Goal: Navigation & Orientation: Find specific page/section

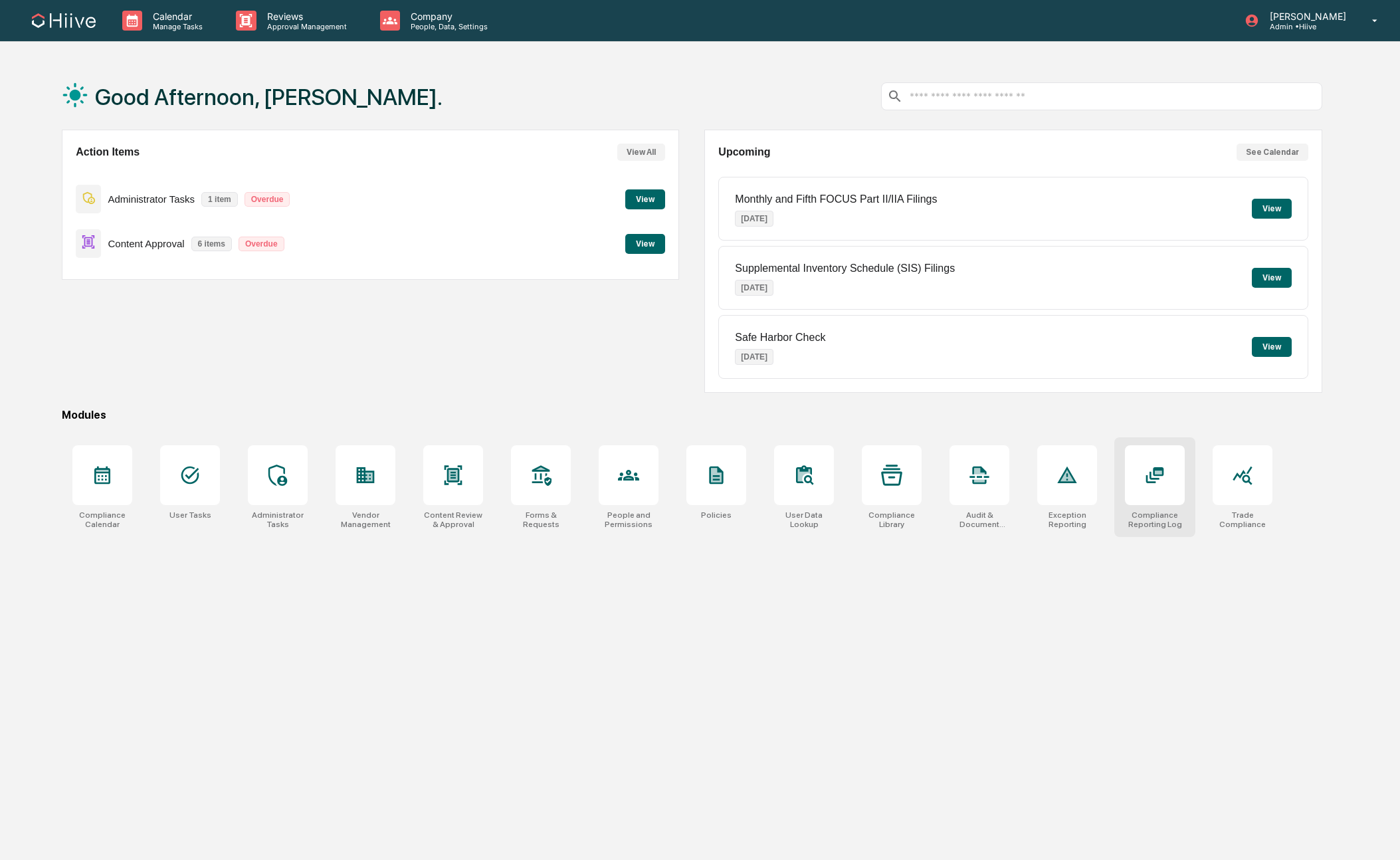
click at [1161, 494] on div at bounding box center [1155, 475] width 60 height 60
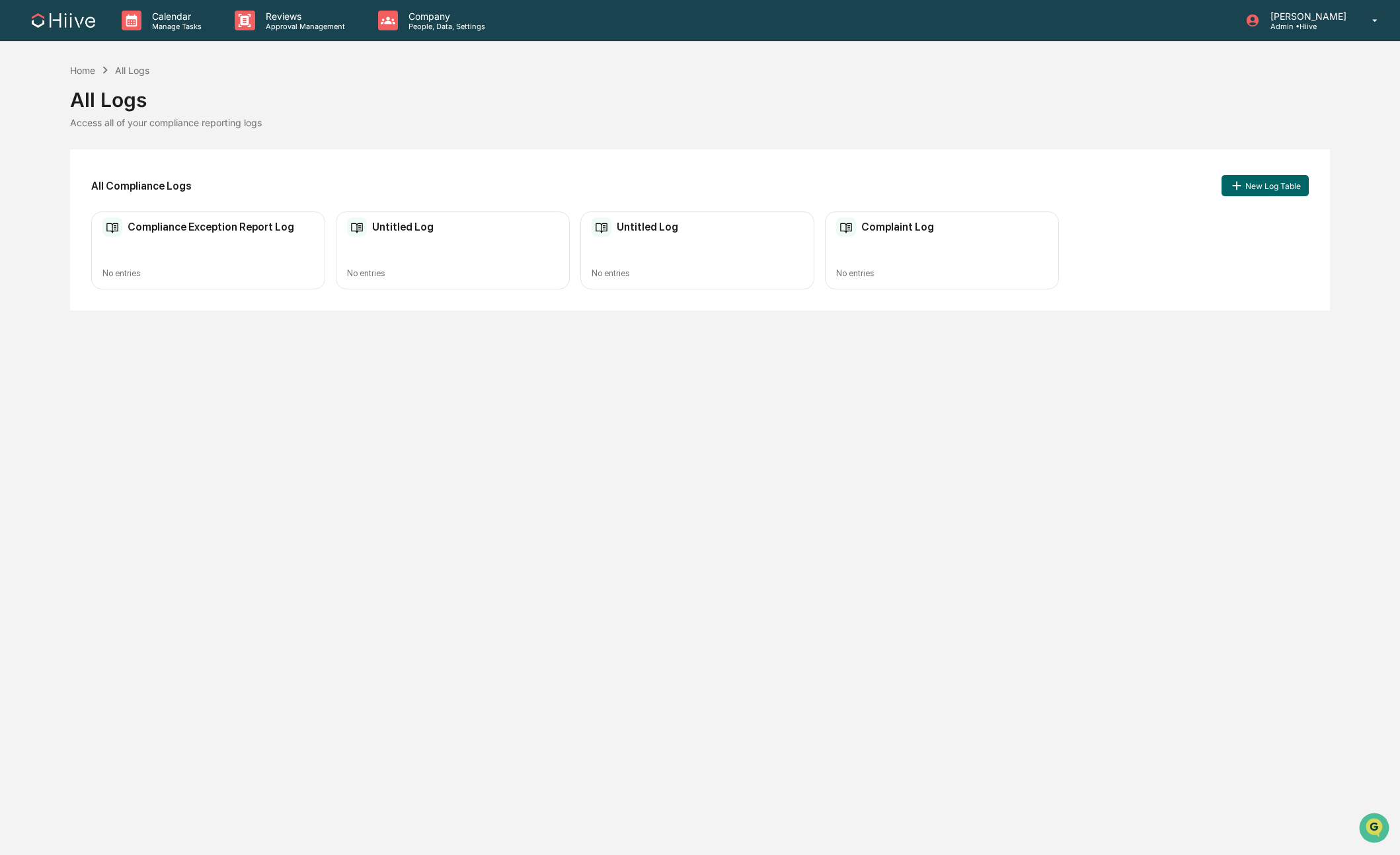
click at [410, 255] on div "Untitled Log No entries" at bounding box center [453, 251] width 234 height 79
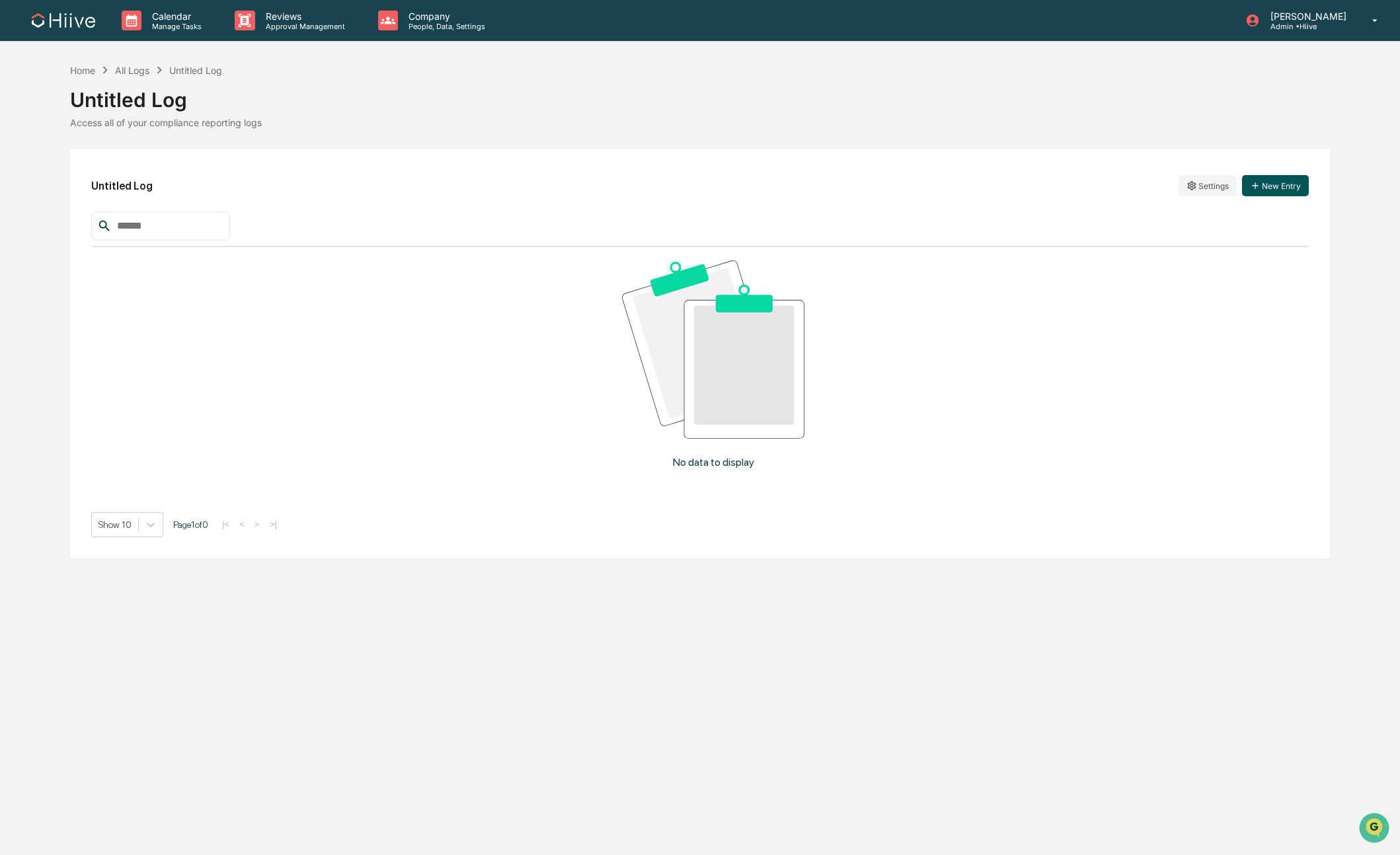
click at [1262, 188] on button "New Entry" at bounding box center [1275, 185] width 67 height 21
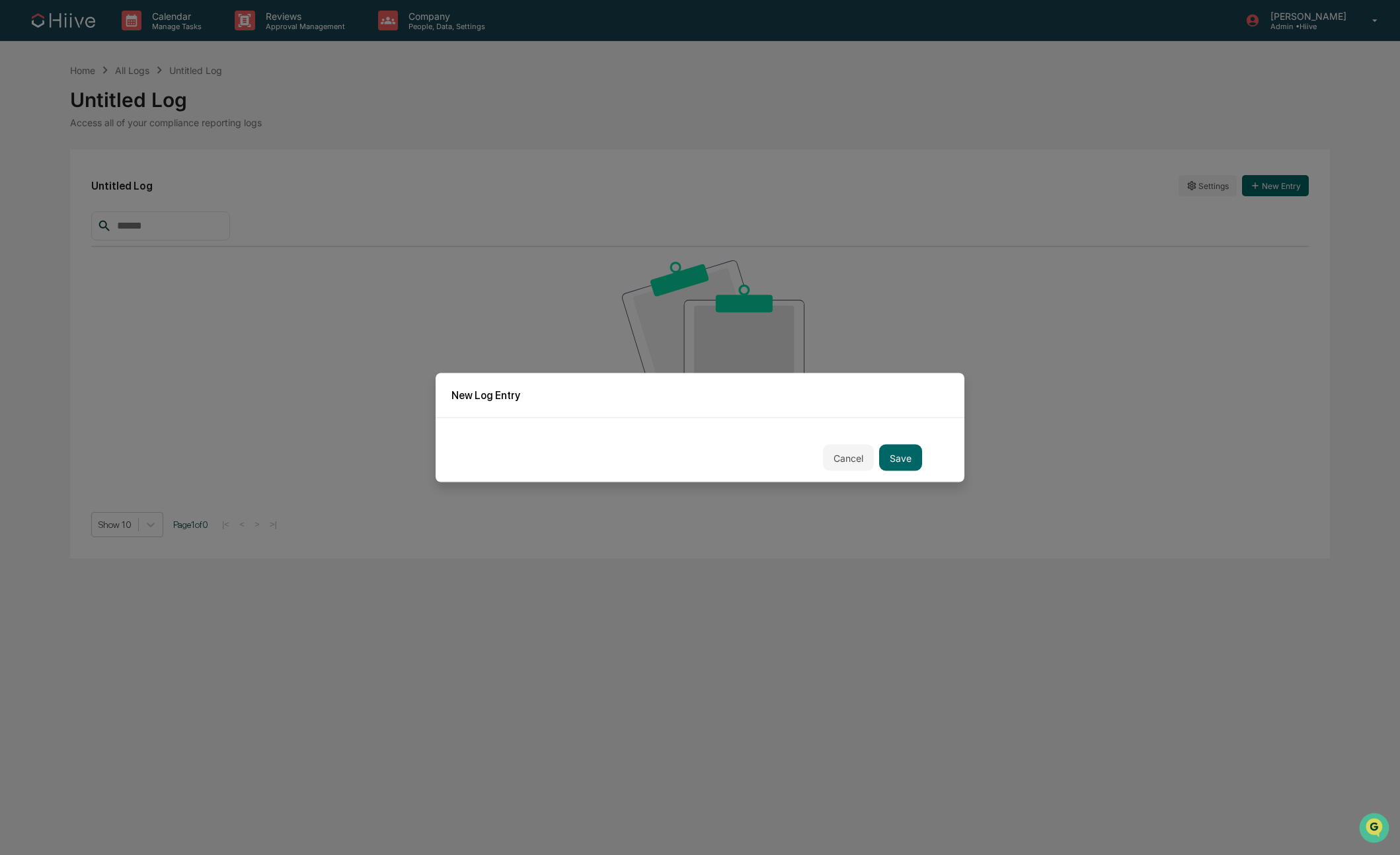
drag, startPoint x: 843, startPoint y: 452, endPoint x: 869, endPoint y: 437, distance: 30.0
click at [842, 452] on button "Cancel" at bounding box center [848, 458] width 51 height 27
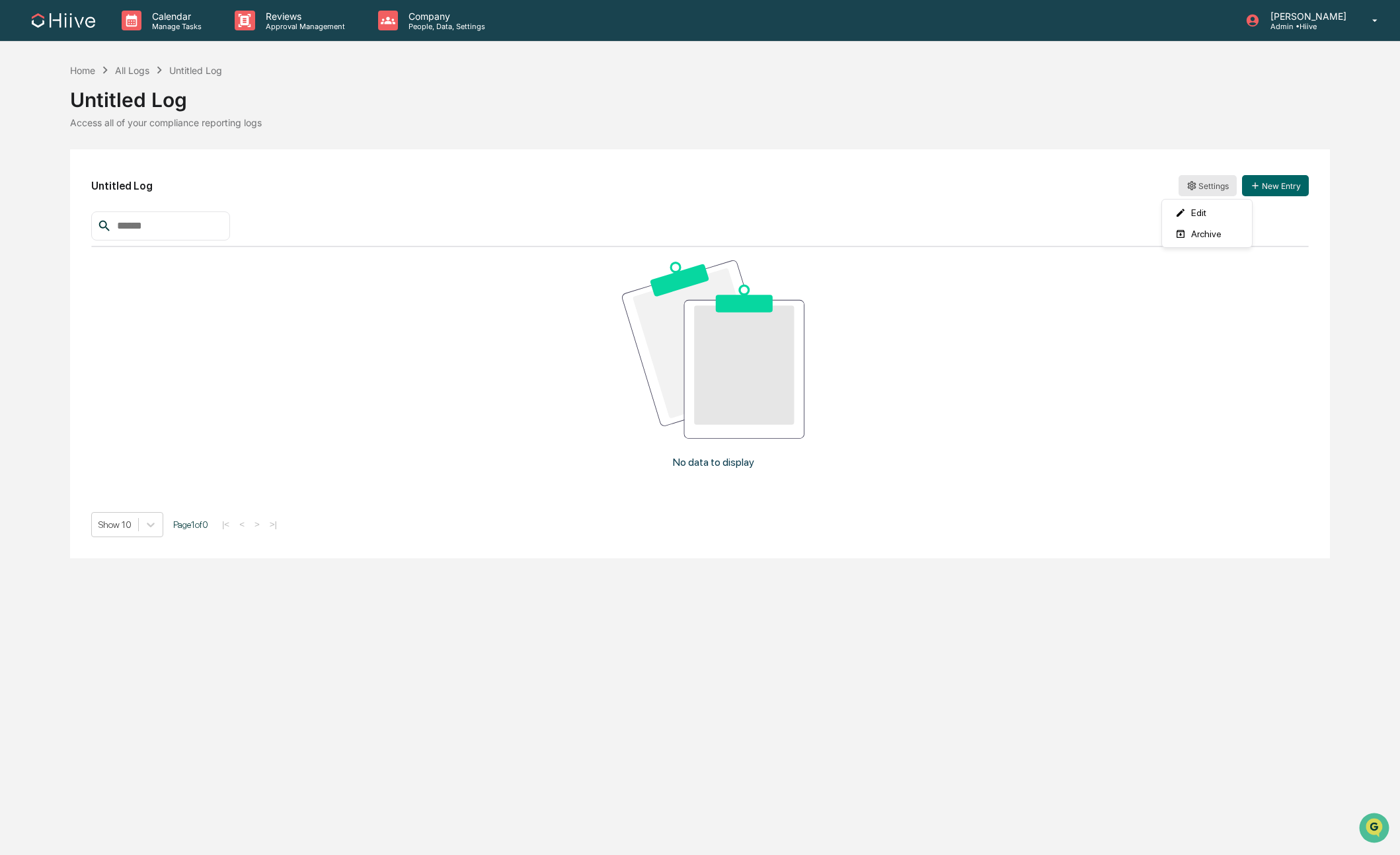
click at [1208, 193] on html "Calendar Manage Tasks Reviews Approval Management Company People, Data, Setting…" at bounding box center [700, 428] width 1400 height 855
click at [1198, 204] on div "Edit" at bounding box center [1207, 212] width 85 height 21
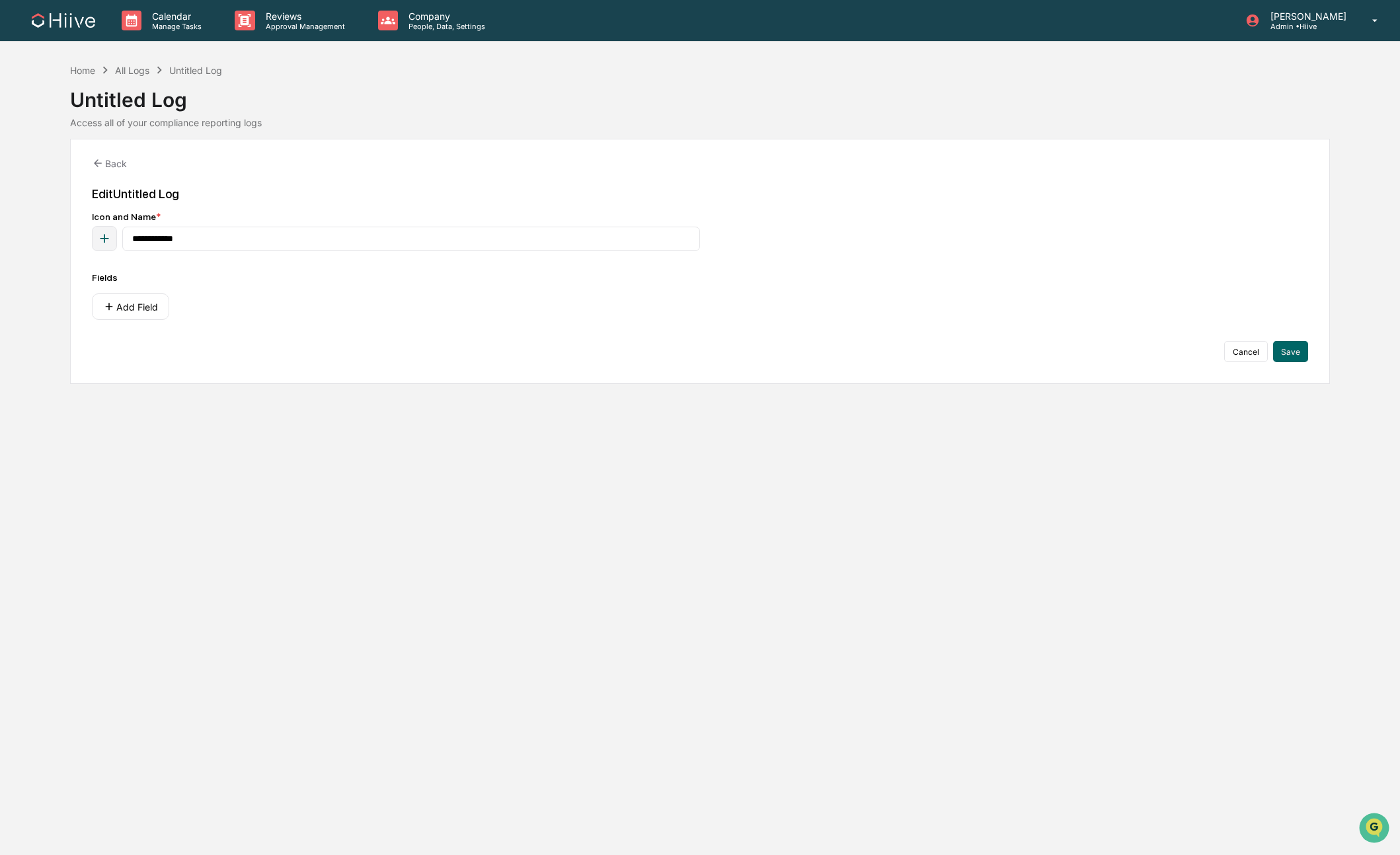
click at [101, 71] on icon at bounding box center [105, 70] width 15 height 15
click at [86, 72] on div "Home" at bounding box center [83, 70] width 25 height 11
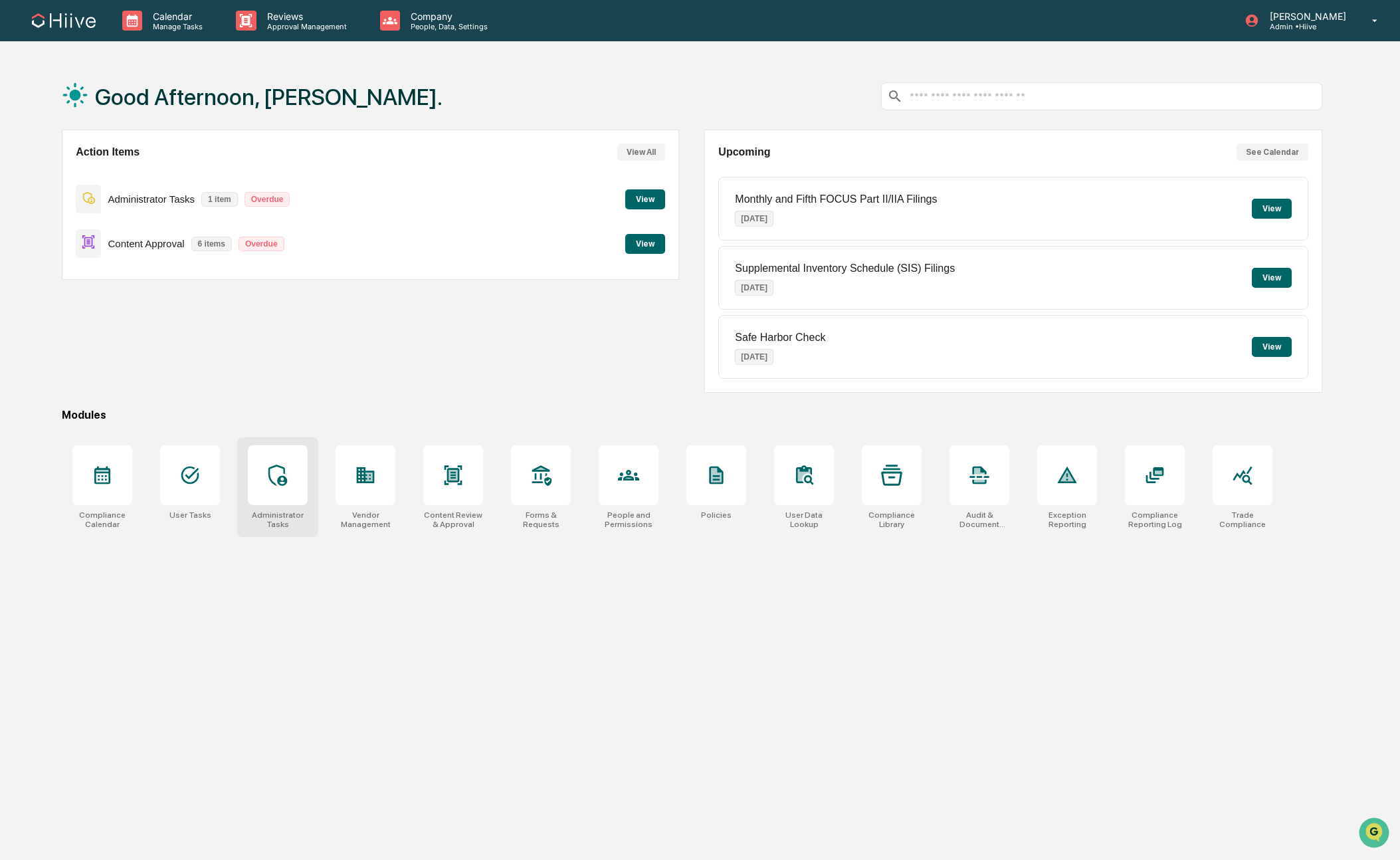
click at [265, 487] on div at bounding box center [278, 475] width 60 height 60
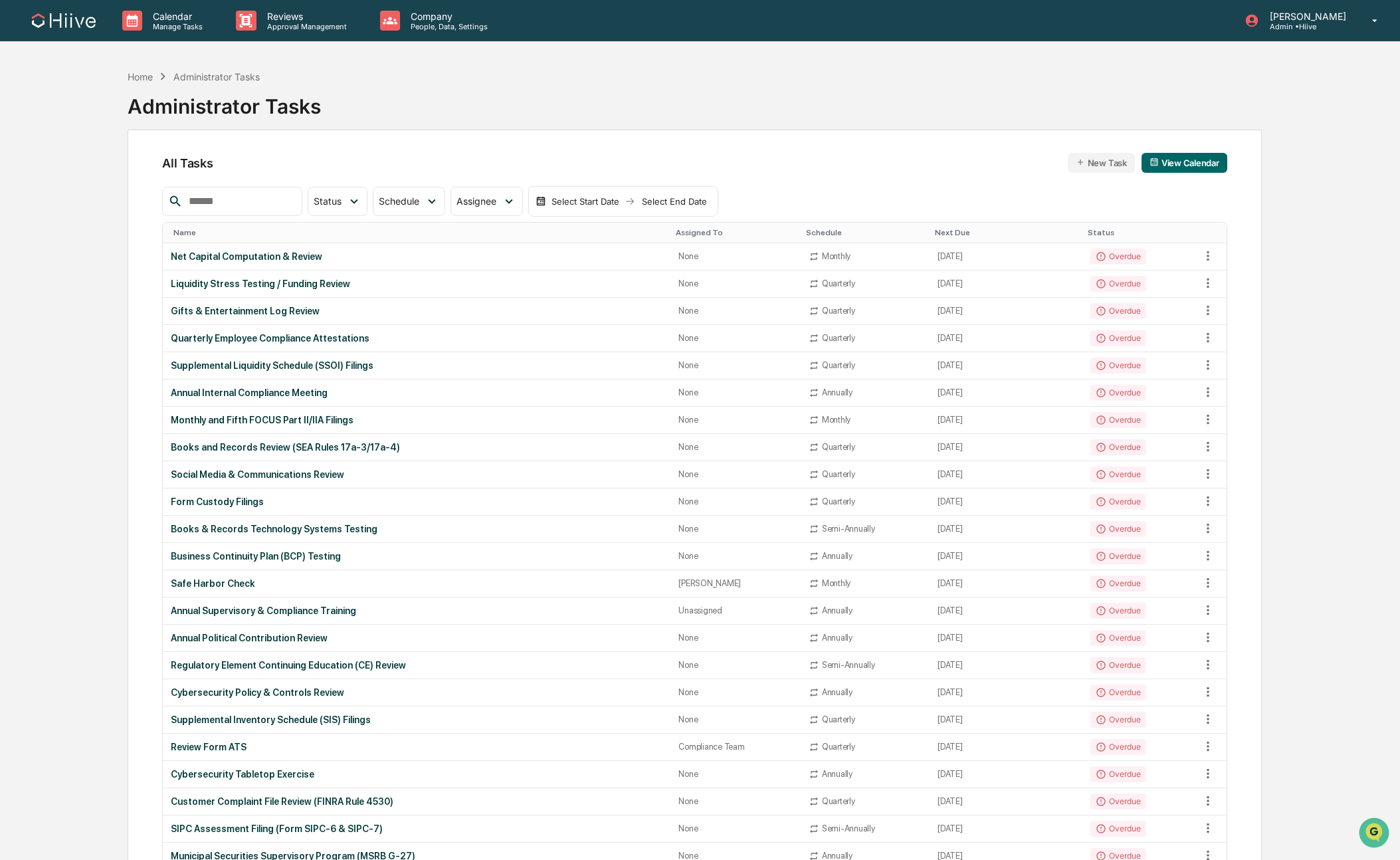
click at [62, 87] on div "Calendar Manage Tasks Reviews Approval Management Company People, Data, Setting…" at bounding box center [700, 701] width 1400 height 1402
